Goal: Navigation & Orientation: Find specific page/section

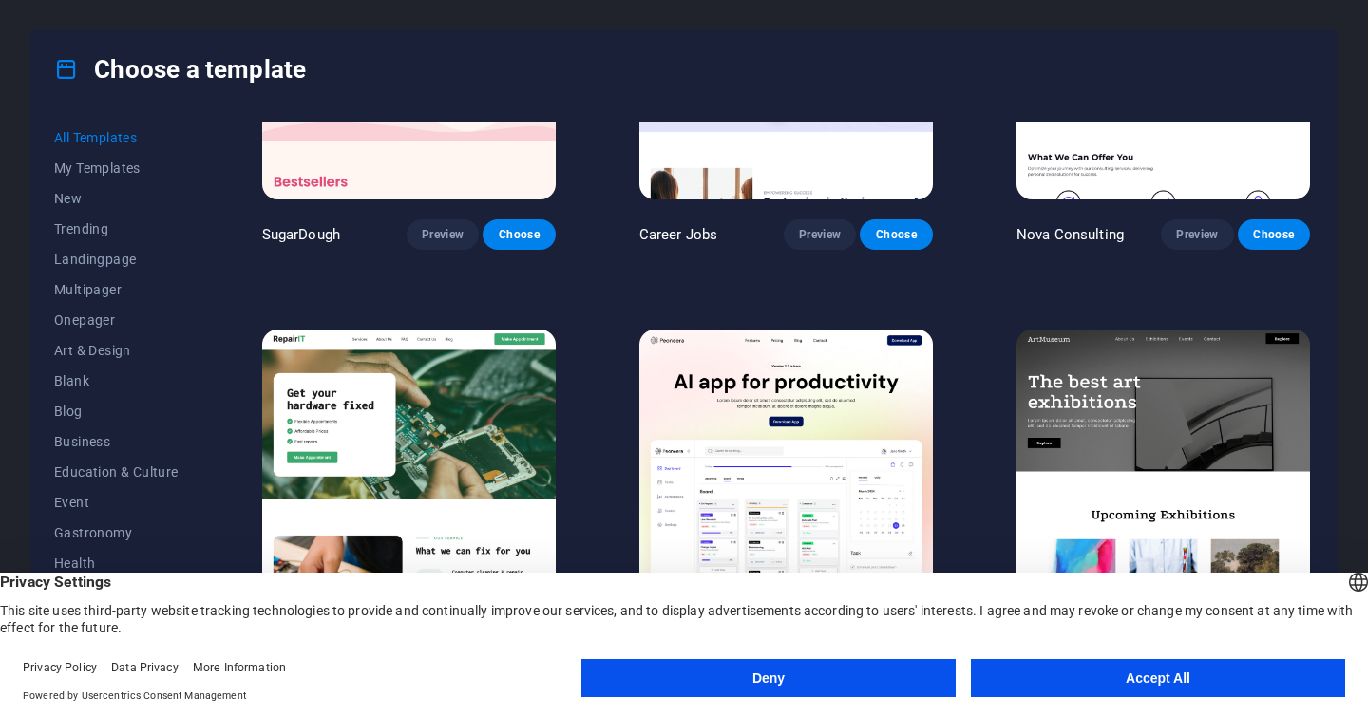
scroll to position [170, 0]
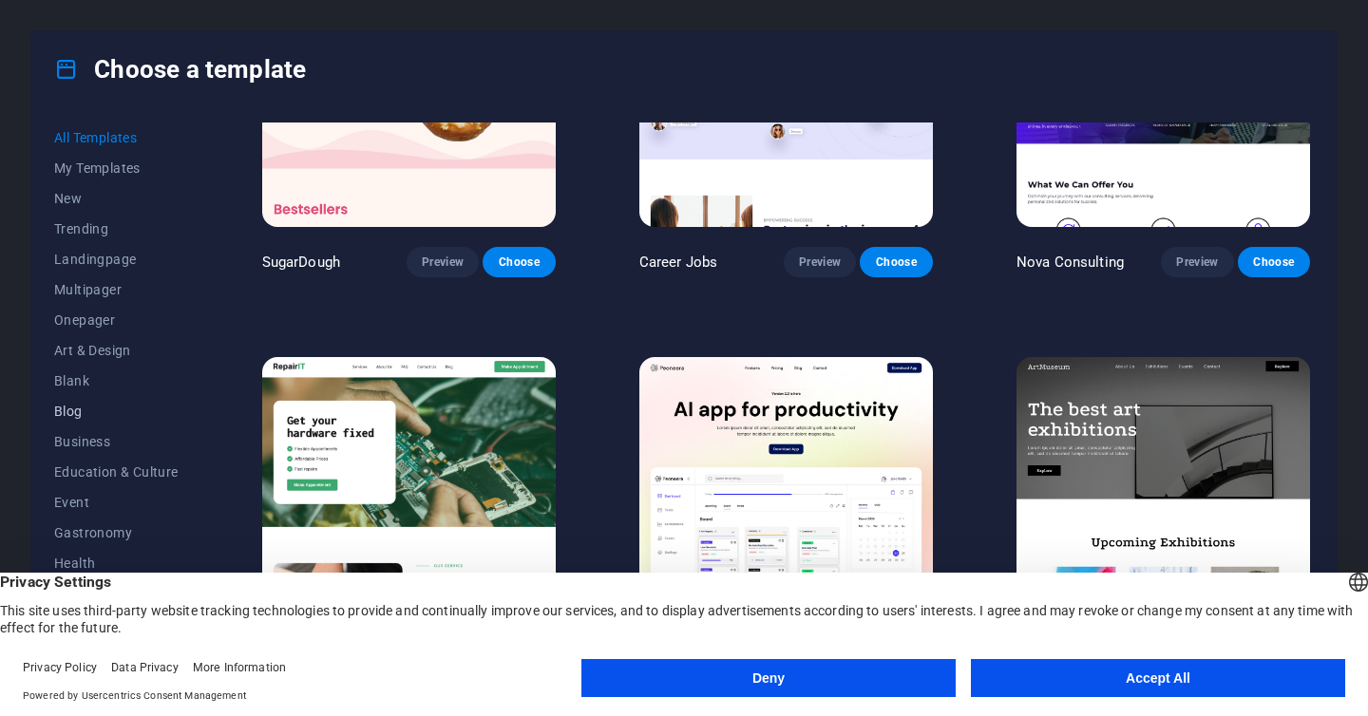
click at [84, 409] on span "Blog" at bounding box center [116, 411] width 124 height 15
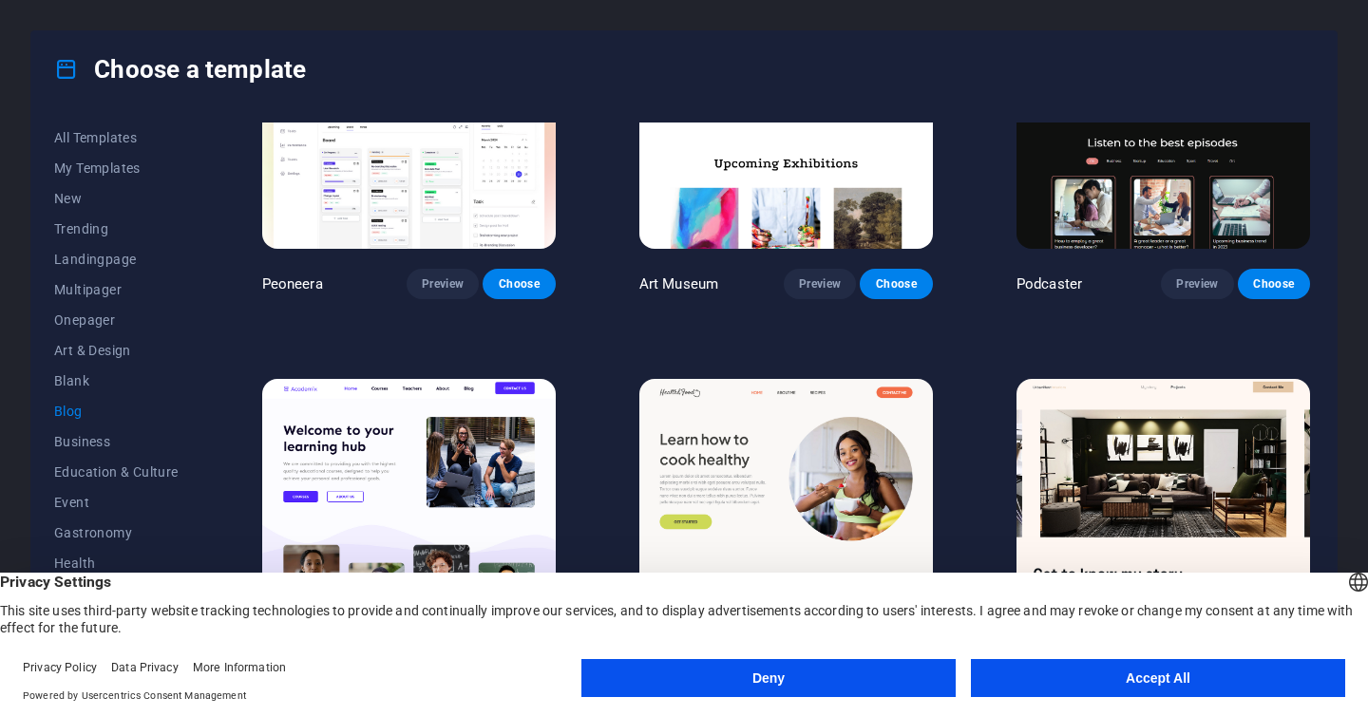
scroll to position [551, 0]
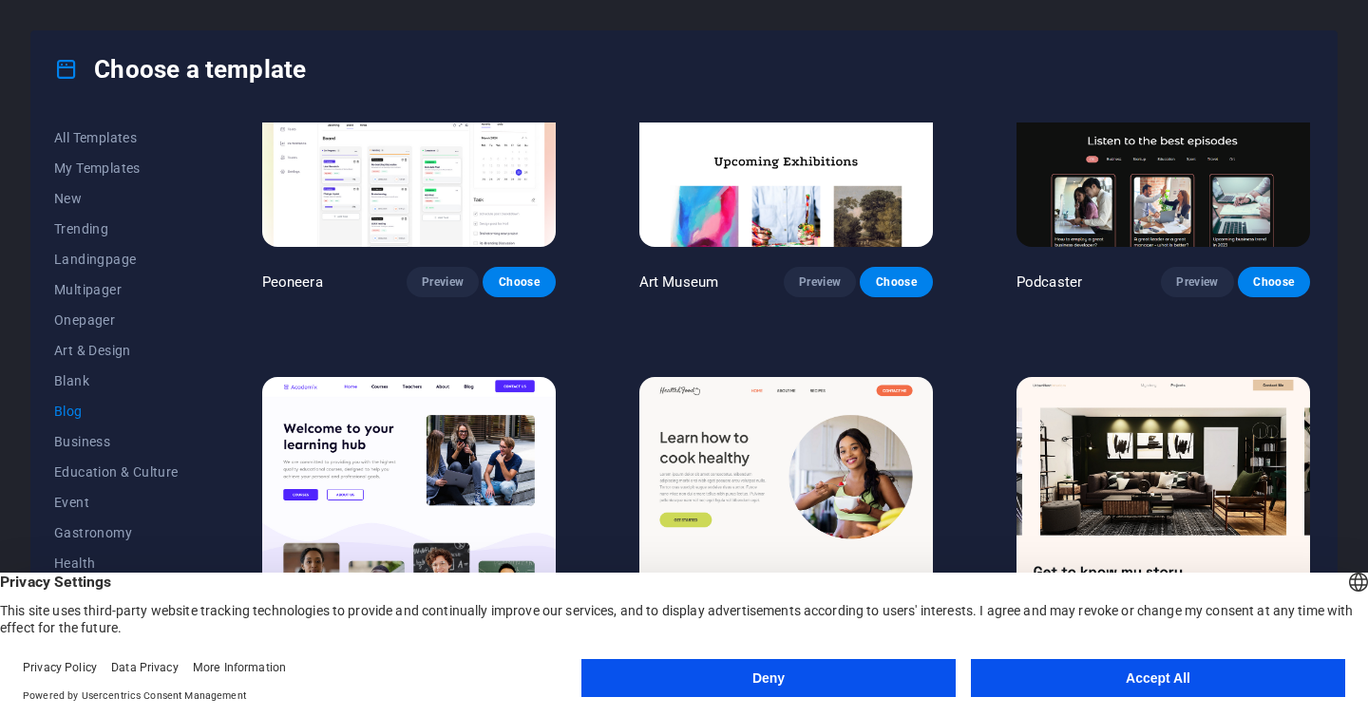
click at [1036, 686] on button "Accept All" at bounding box center [1158, 678] width 374 height 38
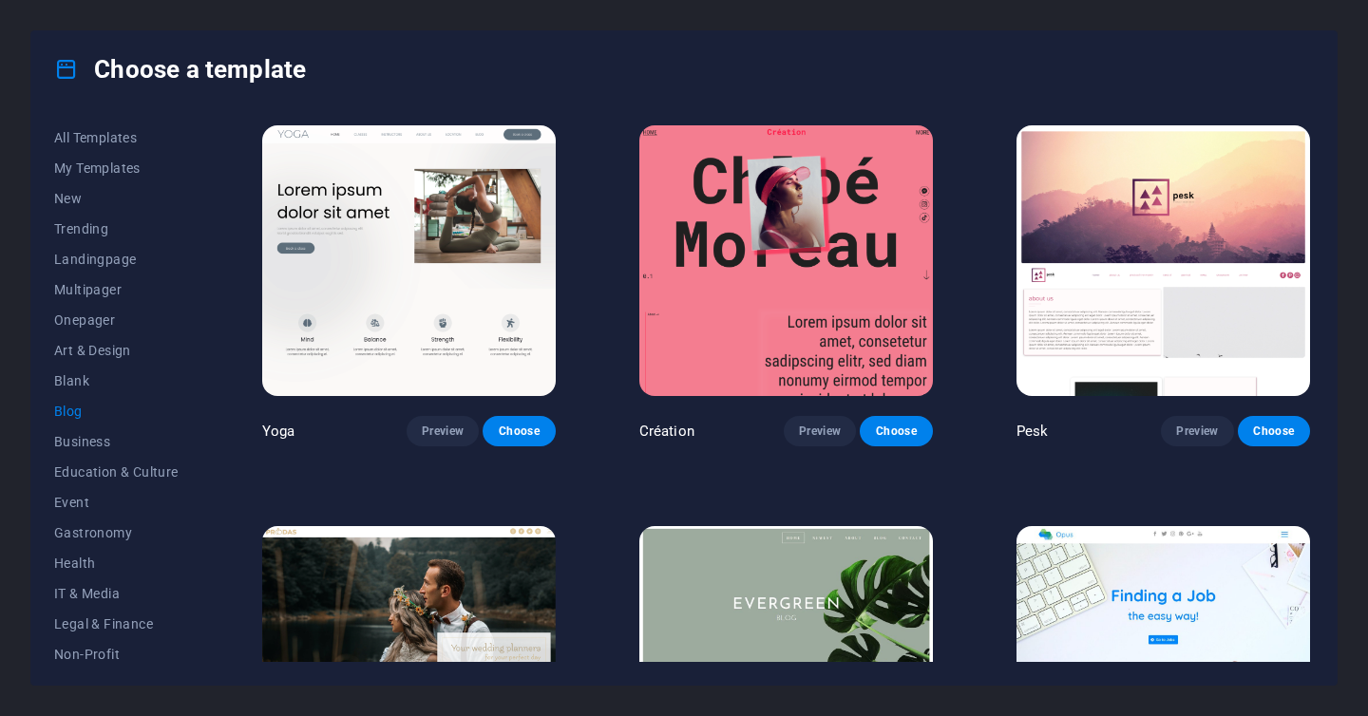
scroll to position [2401, 0]
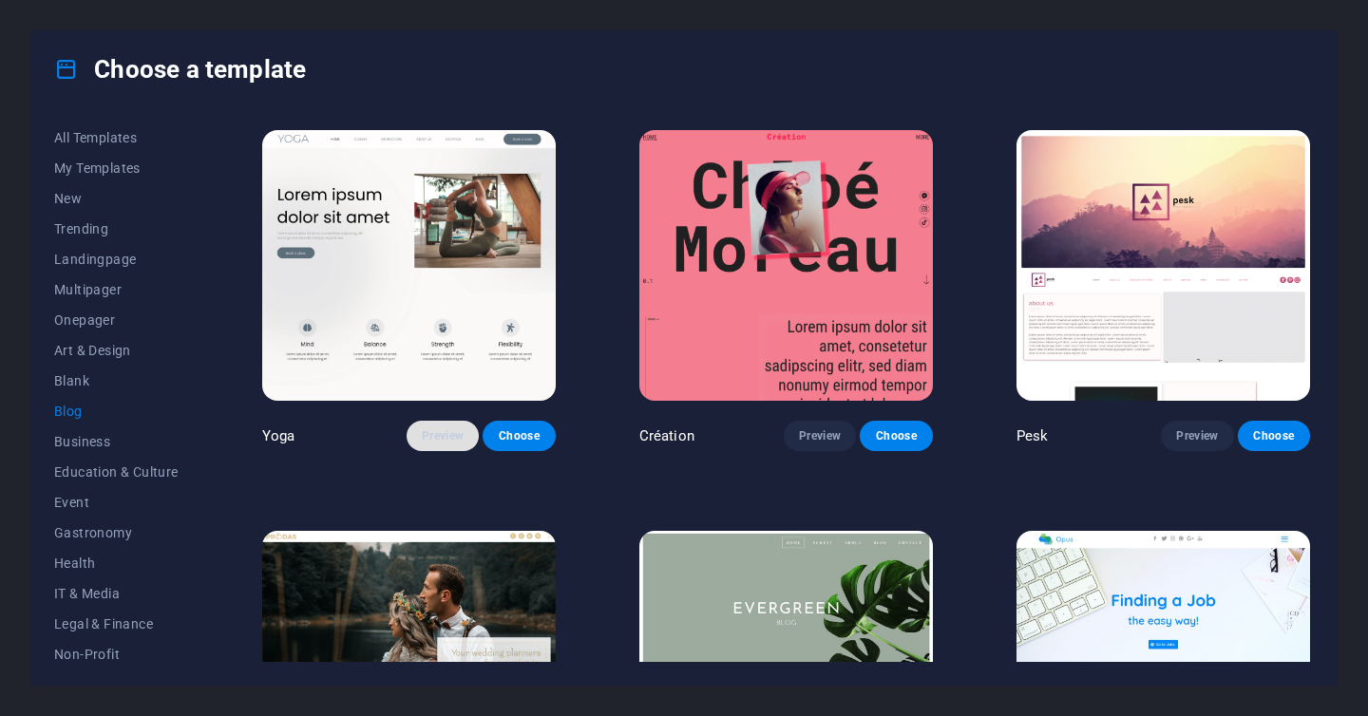
click at [436, 426] on button "Preview" at bounding box center [443, 436] width 72 height 30
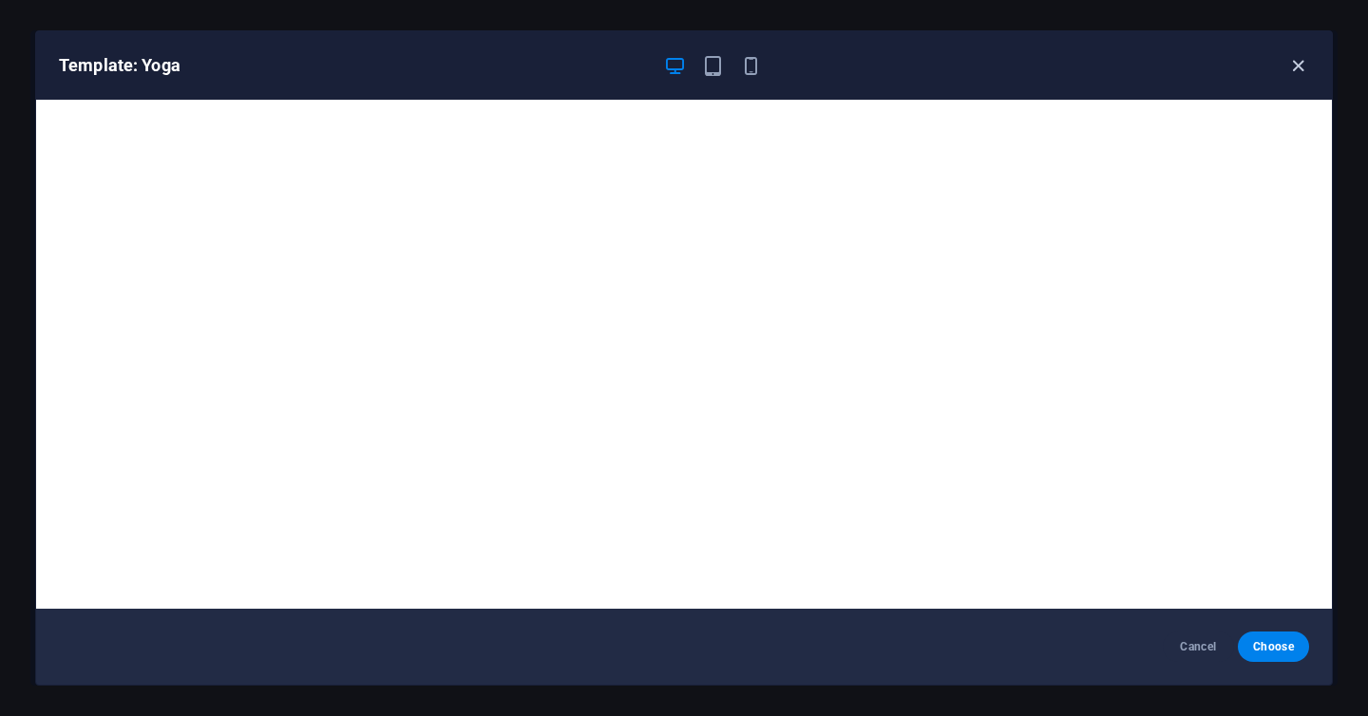
click at [1298, 67] on icon "button" at bounding box center [1298, 66] width 22 height 22
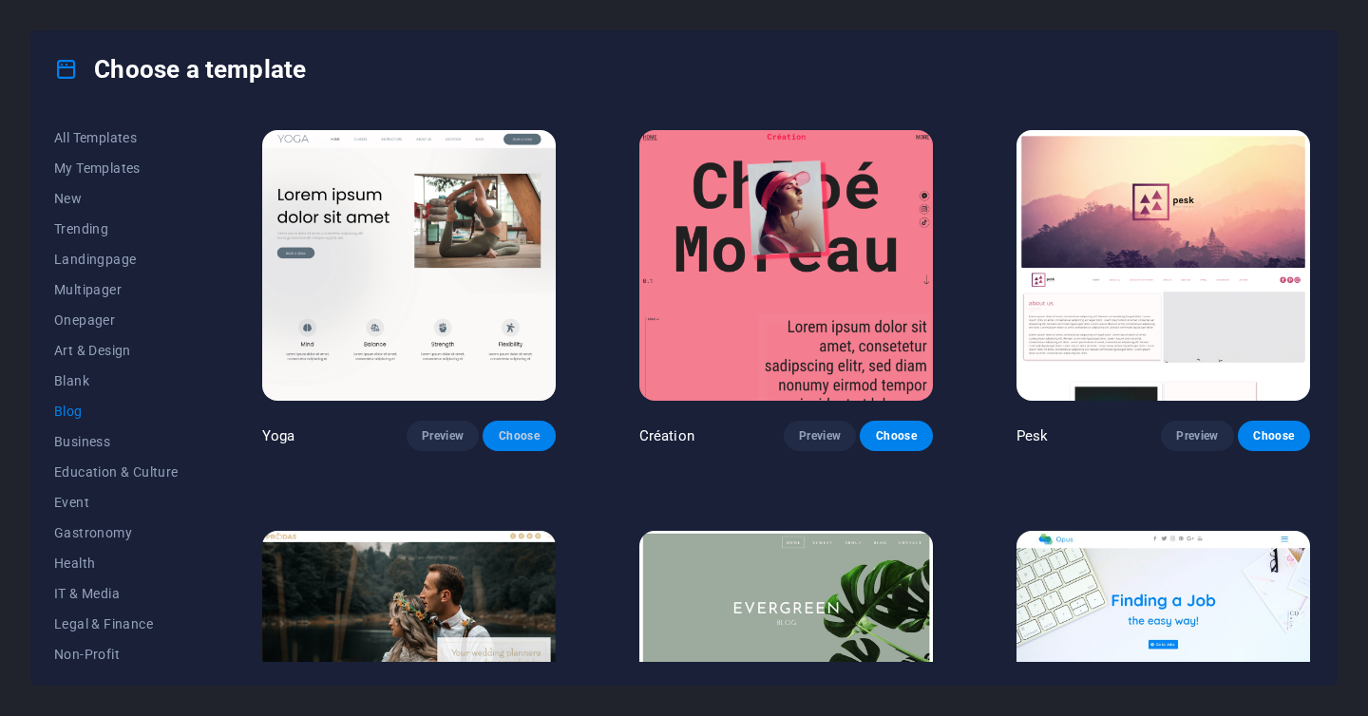
click at [530, 425] on button "Choose" at bounding box center [519, 436] width 72 height 30
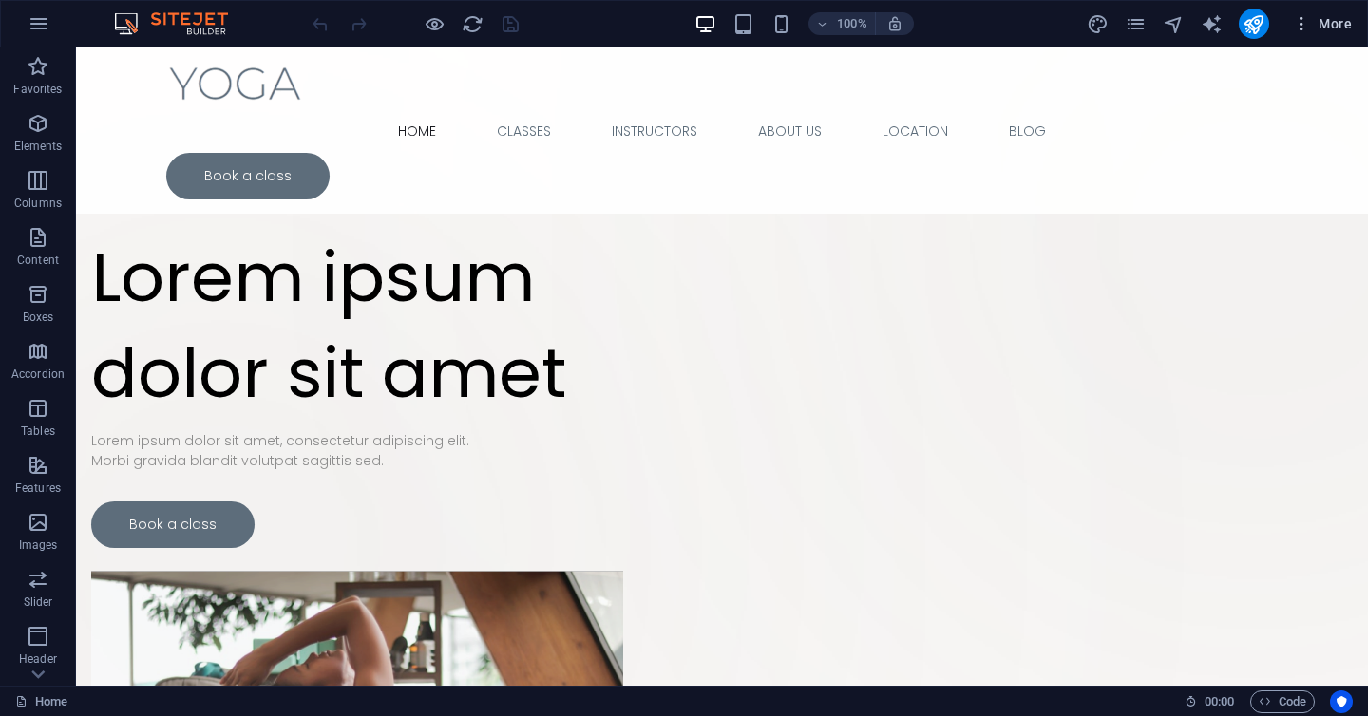
click at [1327, 31] on span "More" at bounding box center [1322, 23] width 60 height 19
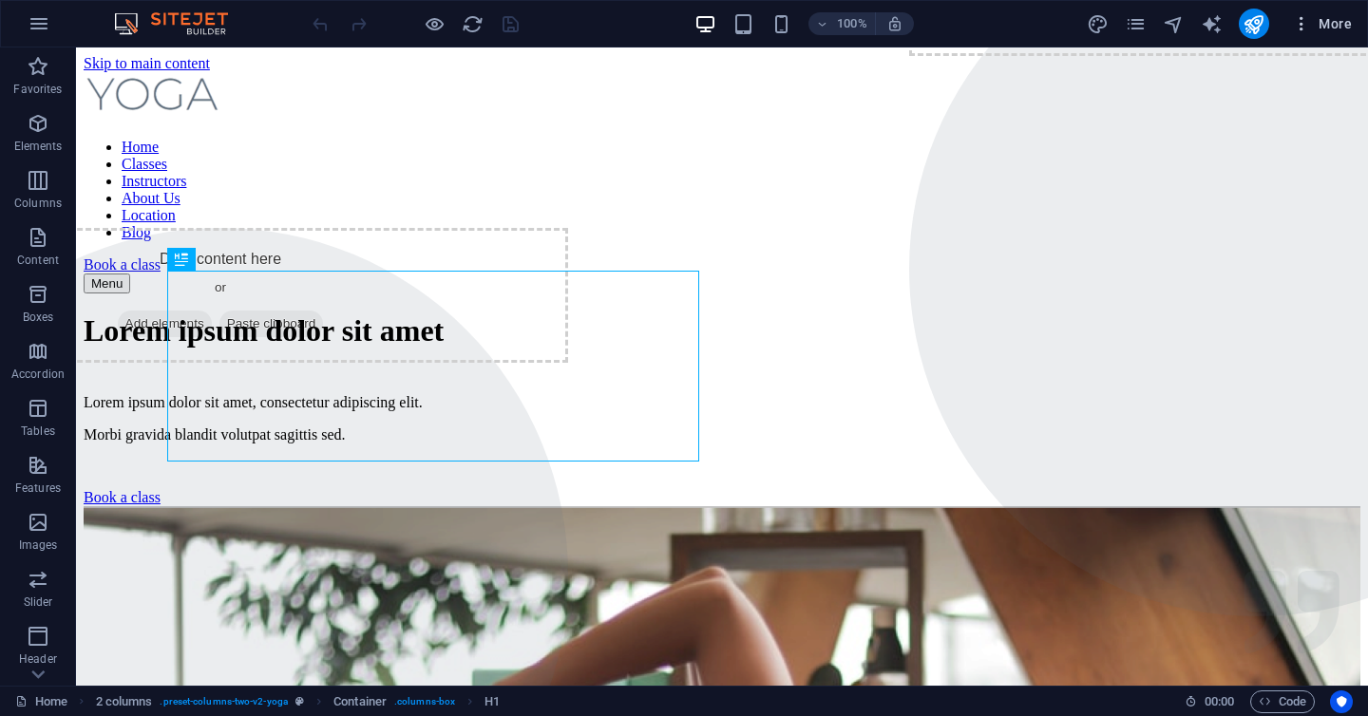
click at [1338, 16] on span "More" at bounding box center [1322, 23] width 60 height 19
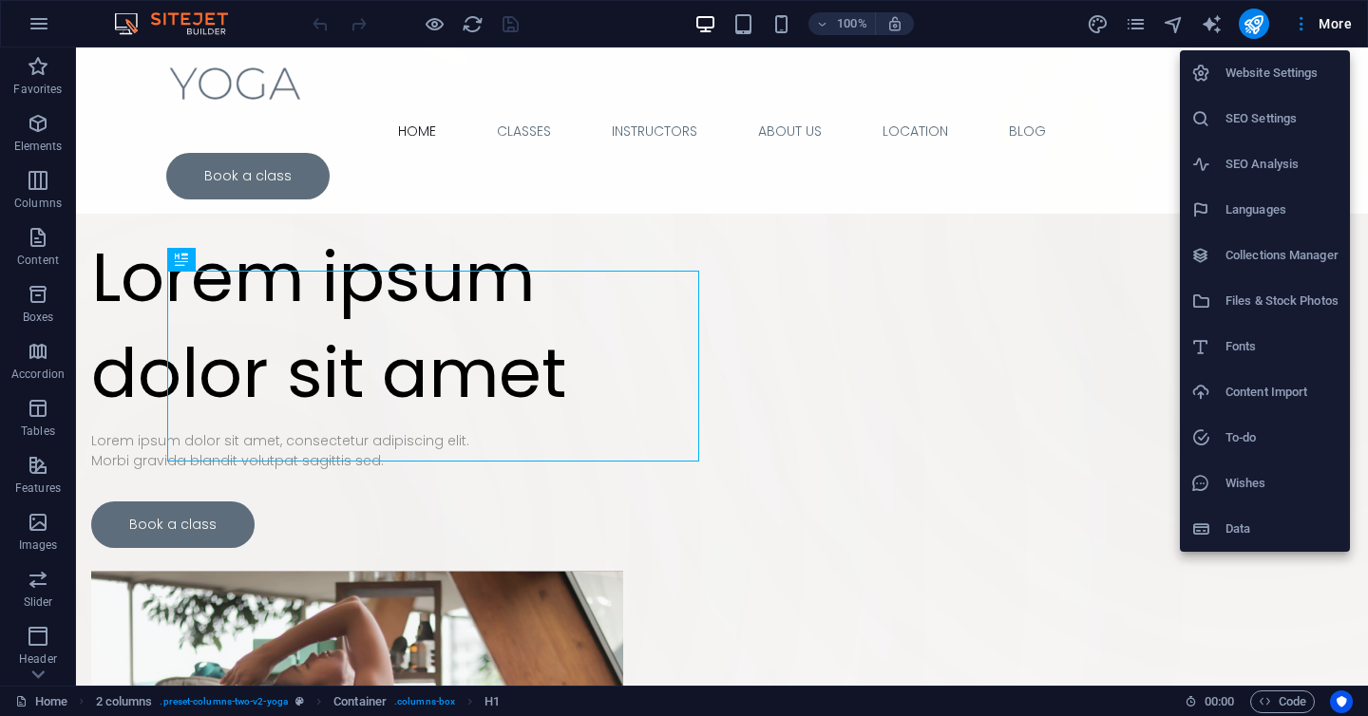
click at [45, 13] on div at bounding box center [684, 358] width 1368 height 716
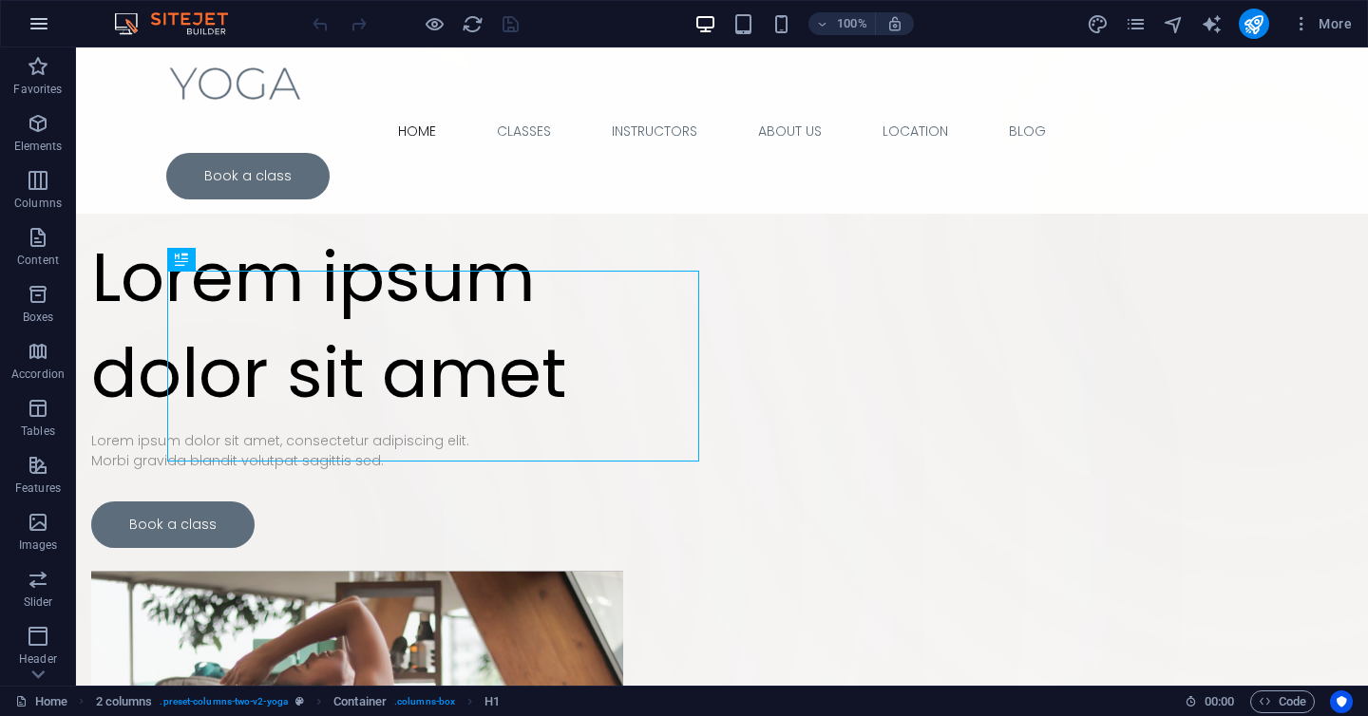
click at [45, 20] on icon "button" at bounding box center [39, 23] width 23 height 23
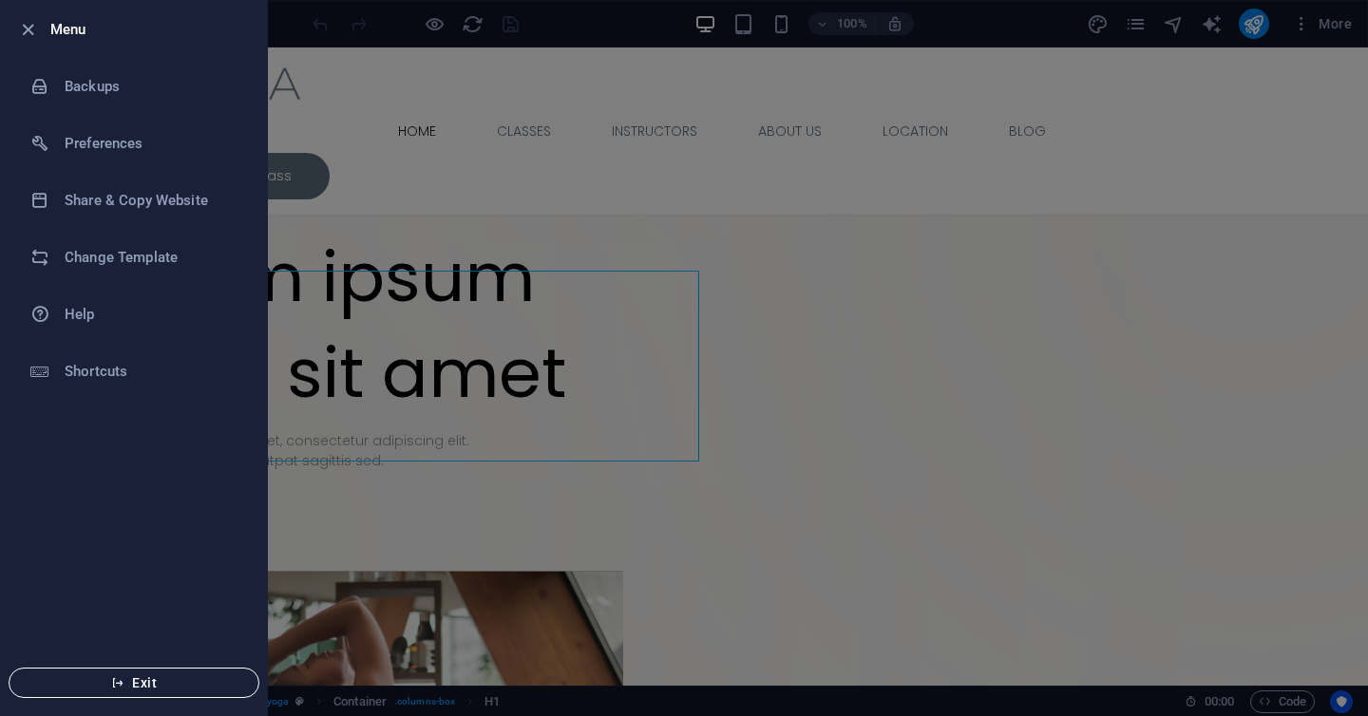
click at [158, 687] on span "Exit" at bounding box center [134, 682] width 219 height 15
